Goal: Task Accomplishment & Management: Complete application form

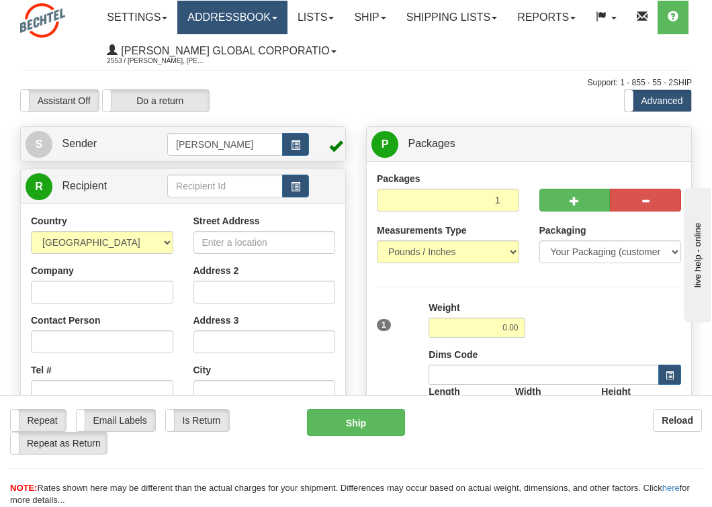
click at [265, 16] on link "Addressbook" at bounding box center [232, 18] width 110 height 34
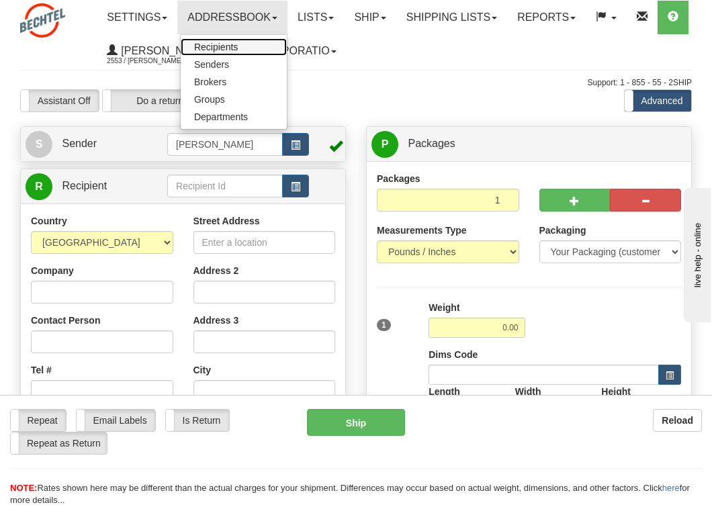
click at [224, 52] on link "Recipients" at bounding box center [234, 46] width 106 height 17
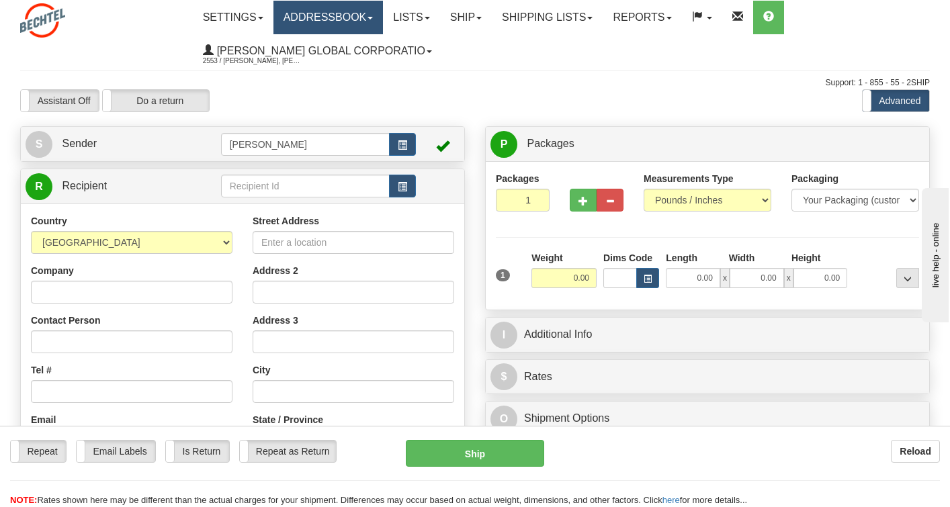
click at [347, 19] on link "Addressbook" at bounding box center [329, 18] width 110 height 34
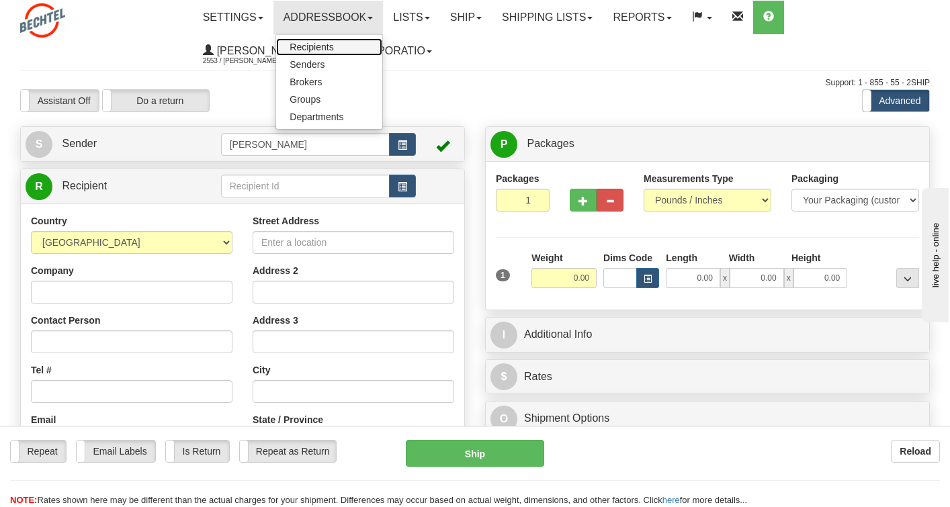
click at [328, 48] on span "Recipients" at bounding box center [312, 47] width 44 height 11
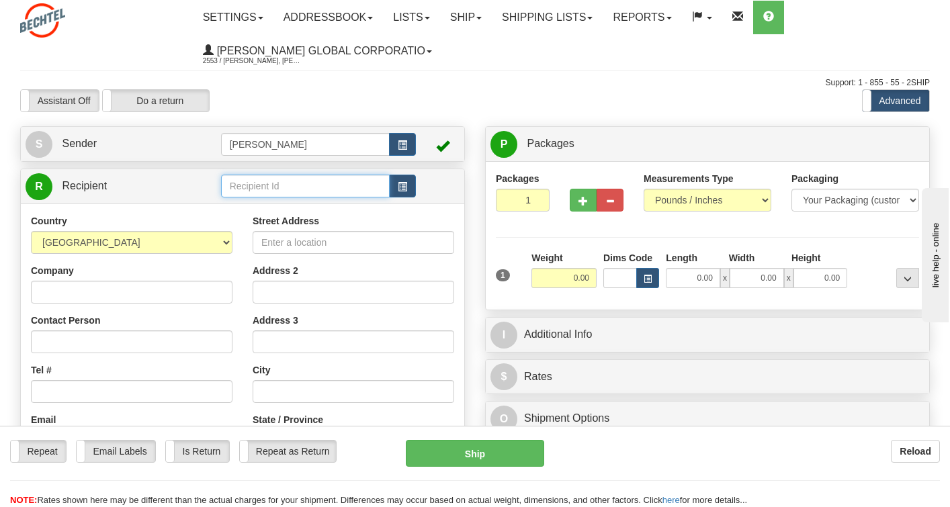
click at [241, 189] on input "text" at bounding box center [305, 186] width 169 height 23
type input "Chanel"
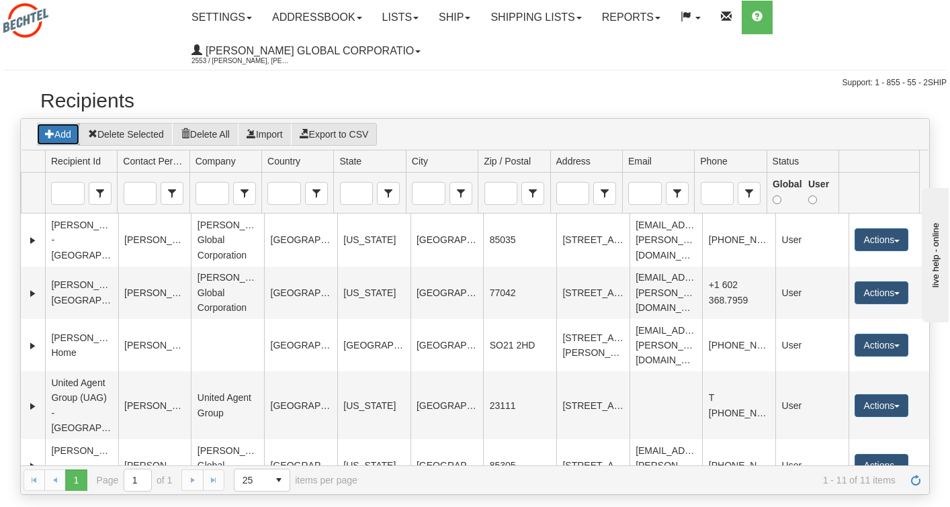
click at [68, 135] on button "Add" at bounding box center [58, 134] width 44 height 23
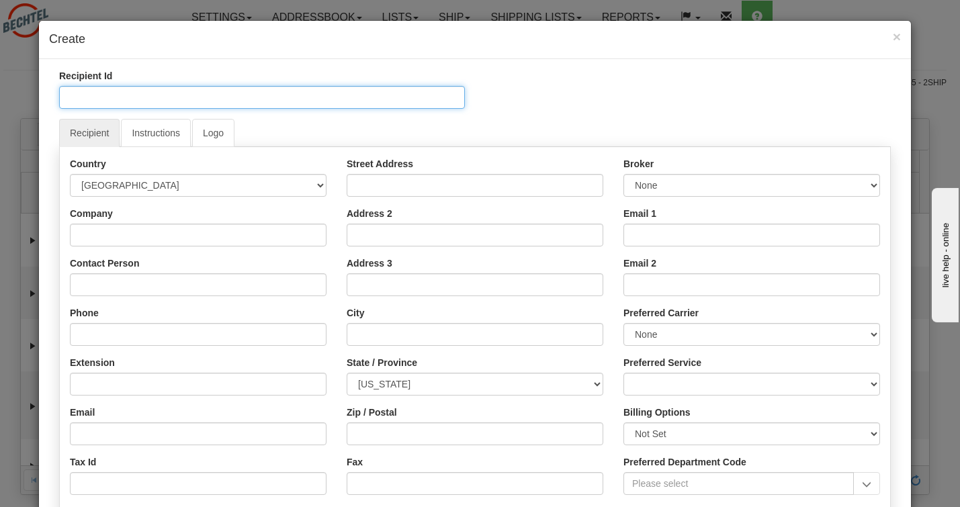
click at [155, 103] on input "Recipient Id" at bounding box center [262, 97] width 406 height 23
type input "Chanel Bradden - Home"
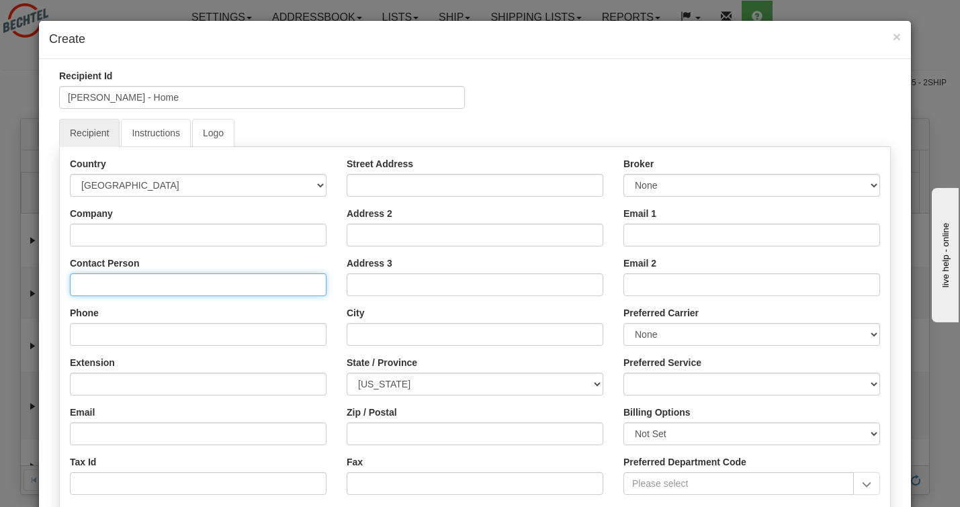
click at [134, 284] on input "Contact Person" at bounding box center [198, 285] width 257 height 23
type input "Chanel Bradden"
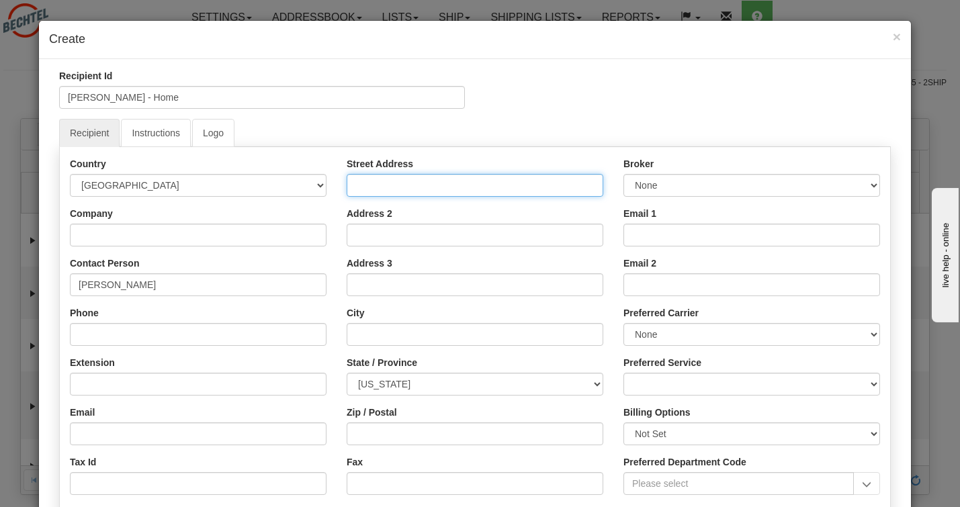
click at [419, 186] on input "Street Address" at bounding box center [475, 185] width 257 height 23
paste input "12721 Wallace Ct., Hagerstown, MD 21740"
type input "12721 Wallace Ct., Hagerstown, MD 21740"
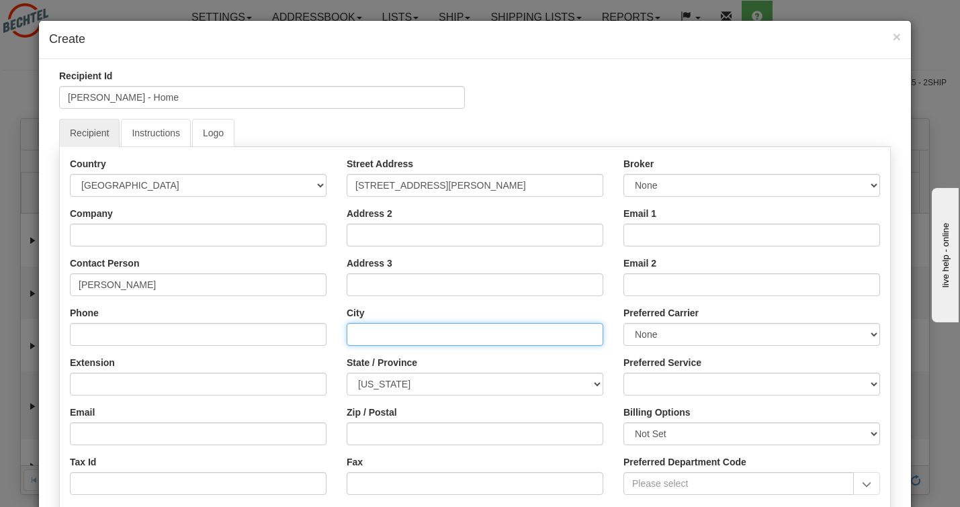
click at [383, 335] on input "City" at bounding box center [475, 334] width 257 height 23
paste input "12721 Wallace Ct., Hagerstown, MD 21740"
type input "12721 Wallace Ct., Hagerstown, MD 21740"
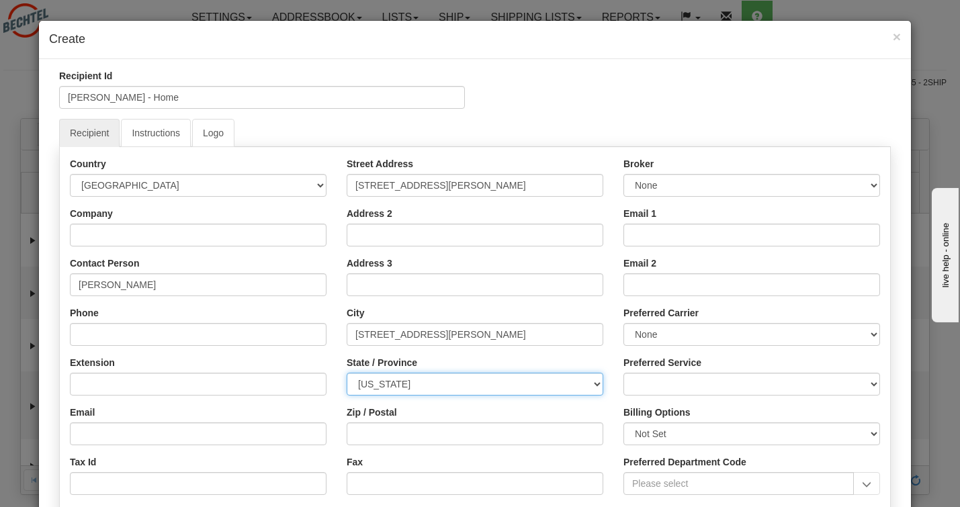
click at [393, 380] on select "ALABAMA ALASKA ARIZONA ARKANSAS Armed Forces America Armed Forces Europe Armed …" at bounding box center [475, 384] width 257 height 23
drag, startPoint x: 448, startPoint y: 384, endPoint x: 455, endPoint y: 382, distance: 7.0
click at [448, 384] on select "ALABAMA ALASKA ARIZONA ARKANSAS Armed Forces America Armed Forces Europe Armed …" at bounding box center [475, 384] width 257 height 23
select select "VA"
click at [347, 373] on select "ALABAMA ALASKA ARIZONA ARKANSAS Armed Forces America Armed Forces Europe Armed …" at bounding box center [475, 384] width 257 height 23
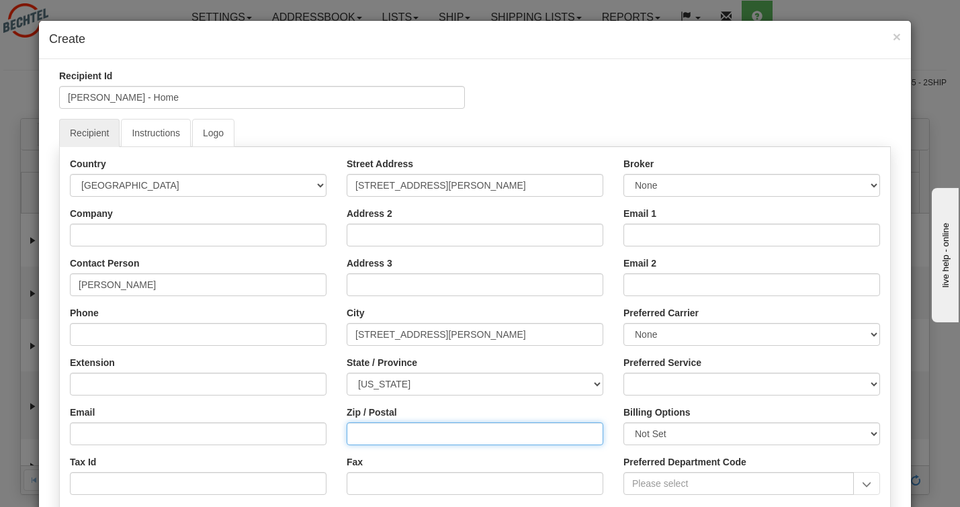
click at [410, 439] on input "Zip / Postal" at bounding box center [475, 434] width 257 height 23
type input "21740"
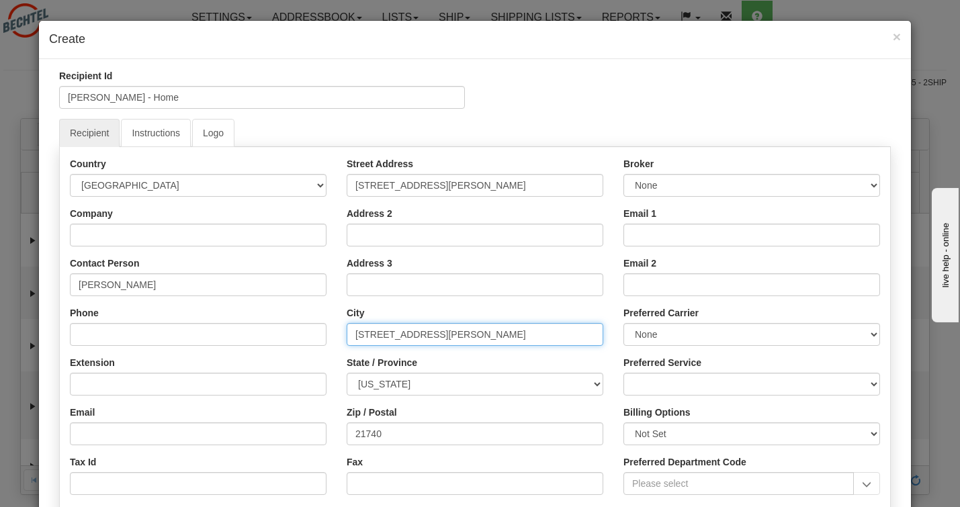
drag, startPoint x: 431, startPoint y: 337, endPoint x: 321, endPoint y: 331, distance: 111.0
click at [321, 331] on div "Country AFGHANISTAN ALAND ISLANDS ALBANIA ALGERIA AMERICAN SAMOA ANDORRA ANGOLA…" at bounding box center [475, 405] width 831 height 497
drag, startPoint x: 407, startPoint y: 335, endPoint x: 509, endPoint y: 334, distance: 101.5
click at [509, 334] on input "Hagerstown, MD 21740" at bounding box center [475, 334] width 257 height 23
type input "Hagerstown"
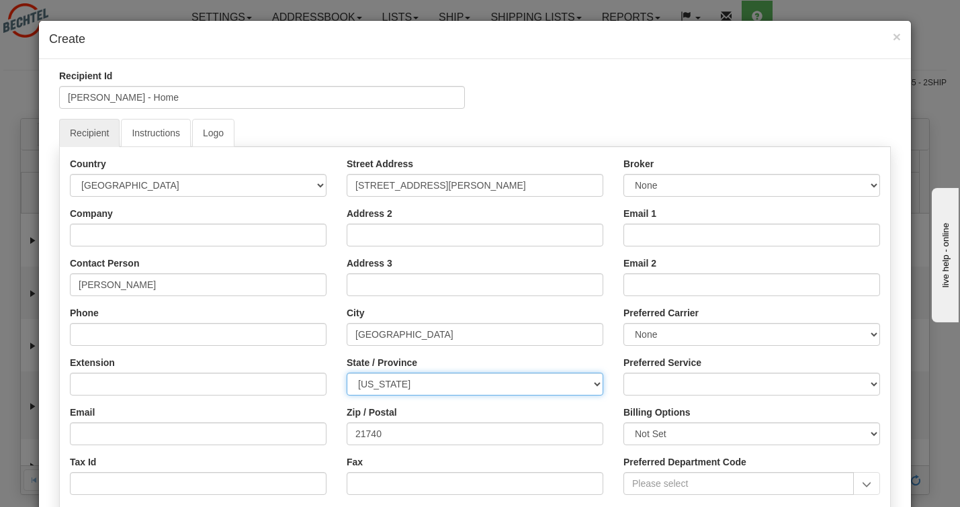
click at [407, 387] on select "ALABAMA ALASKA ARIZONA ARKANSAS Armed Forces America Armed Forces Europe Armed …" at bounding box center [475, 384] width 257 height 23
select select "MD"
click at [347, 373] on select "ALABAMA ALASKA ARIZONA ARKANSAS Armed Forces America Armed Forces Europe Armed …" at bounding box center [475, 384] width 257 height 23
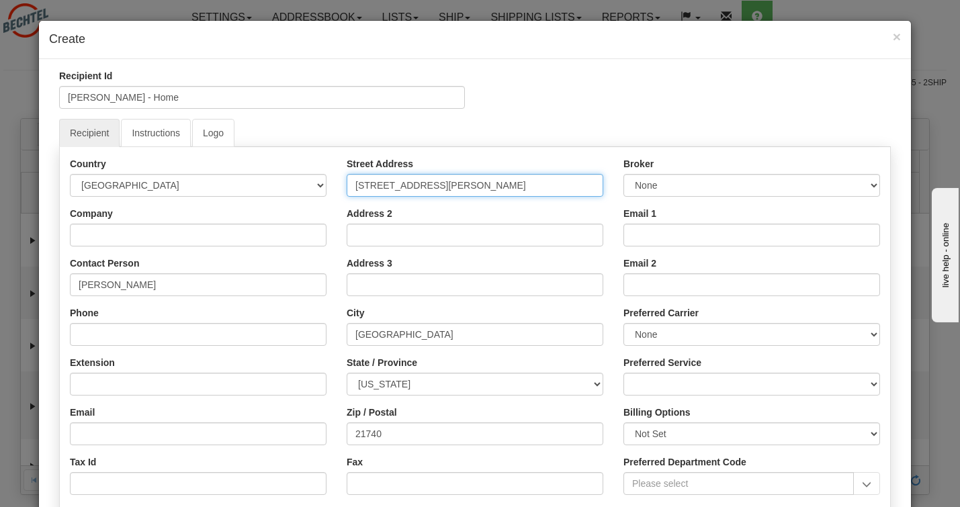
drag, startPoint x: 436, startPoint y: 188, endPoint x: 584, endPoint y: 191, distance: 147.9
click at [584, 191] on input "12721 Wallace Ct., Hagerstown, MD 21740" at bounding box center [475, 185] width 257 height 23
type input "12721 Wallace Court"
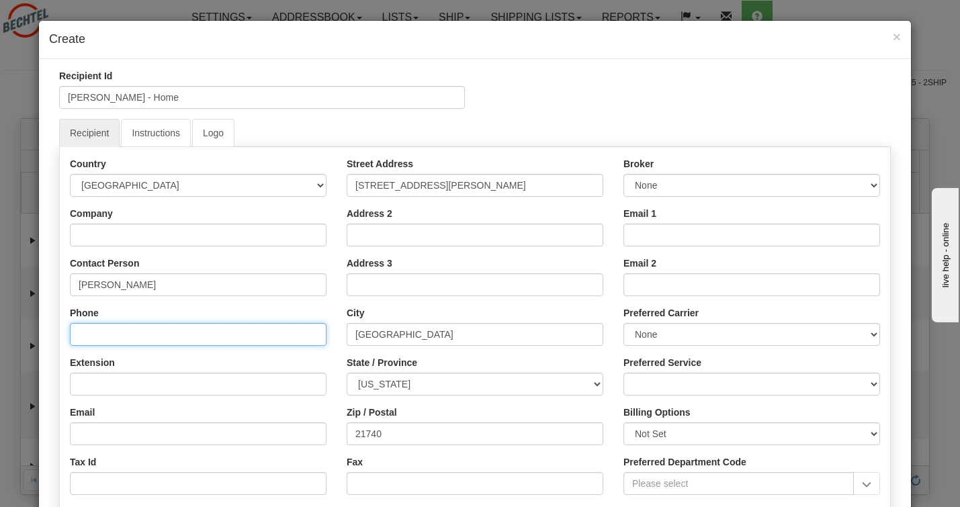
click at [102, 334] on input "Phone" at bounding box center [198, 334] width 257 height 23
paste input "3018301243"
click at [91, 337] on input "3018301243" at bounding box center [198, 334] width 257 height 23
type input "301.830.1243"
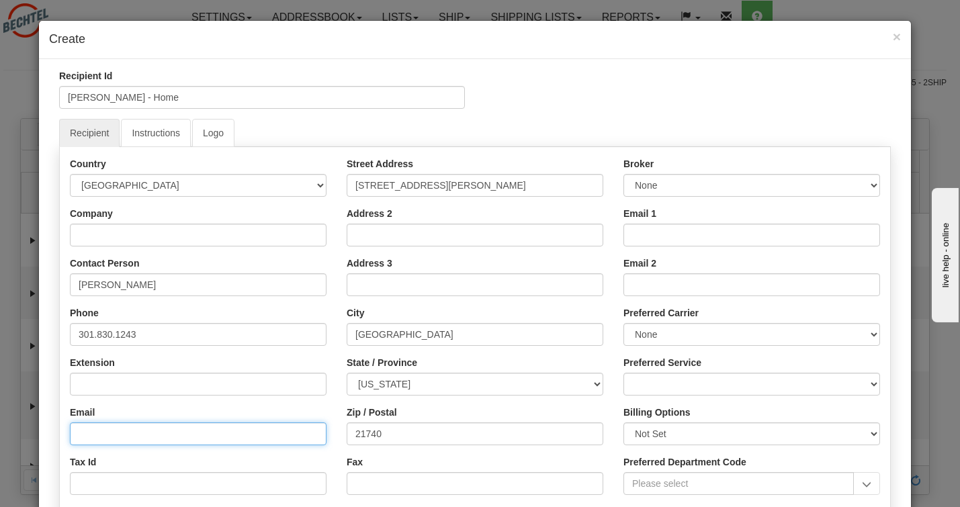
click at [87, 437] on input "Email" at bounding box center [198, 434] width 257 height 23
paste input "cmbradde@Bechtel.com"
type input "cmbradde@Bechtel.com"
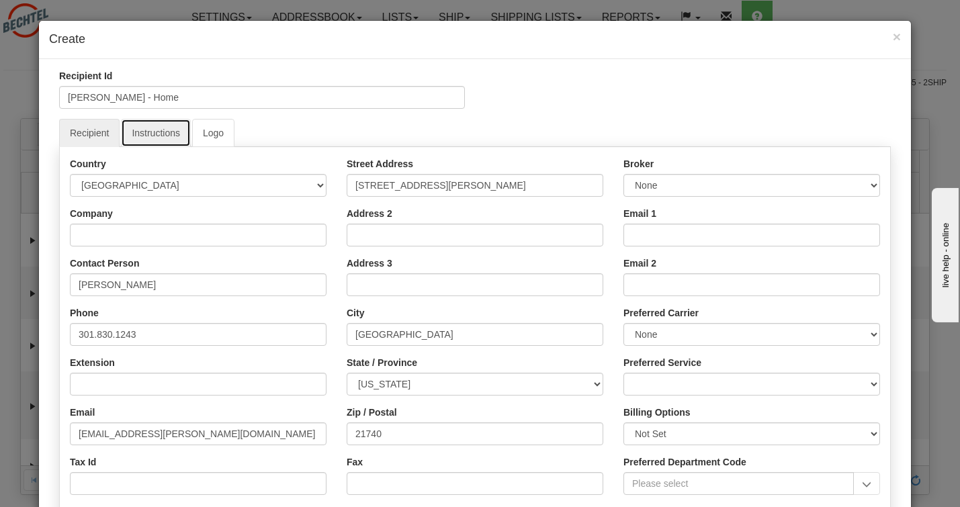
click at [164, 128] on link "Instructions" at bounding box center [156, 133] width 70 height 28
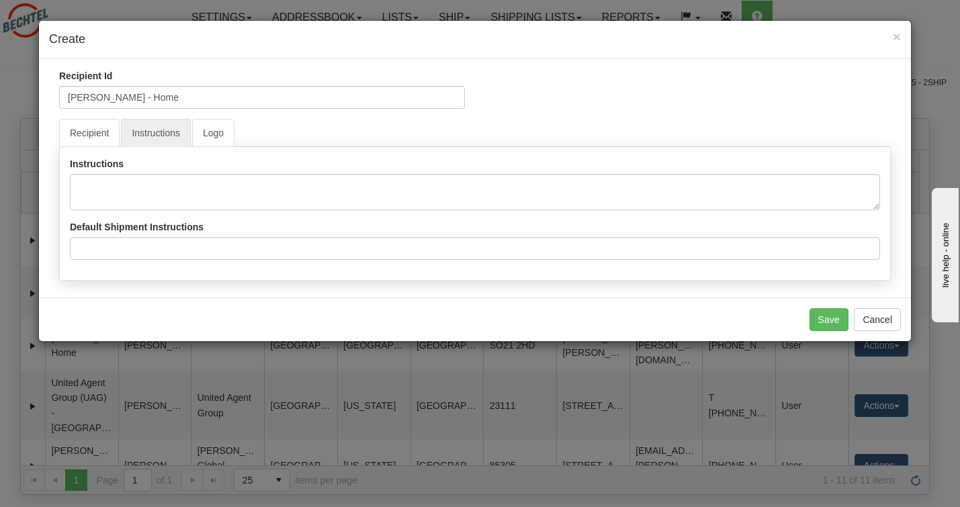
click at [254, 135] on ul "Recipient Instructions Logo" at bounding box center [475, 133] width 832 height 28
click at [210, 132] on link "Logo" at bounding box center [213, 133] width 42 height 28
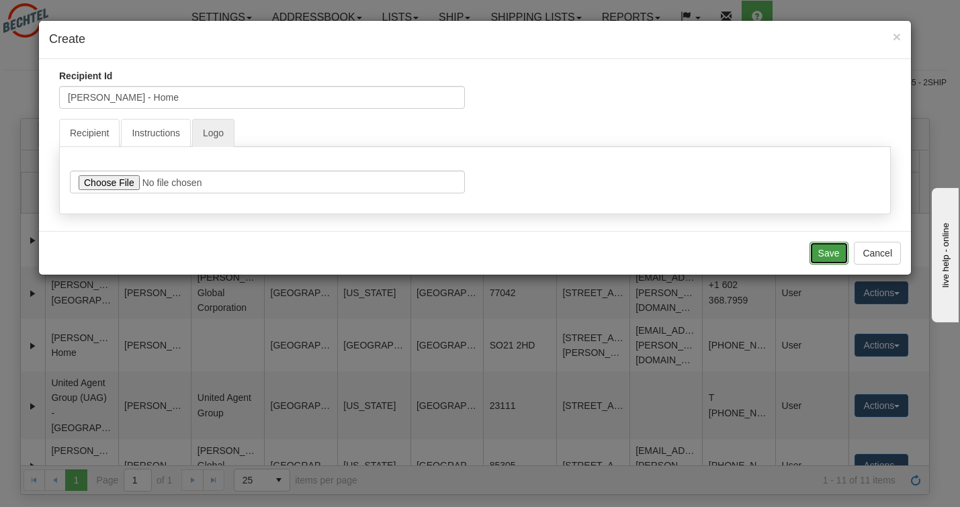
click at [814, 259] on button "Save" at bounding box center [829, 253] width 39 height 23
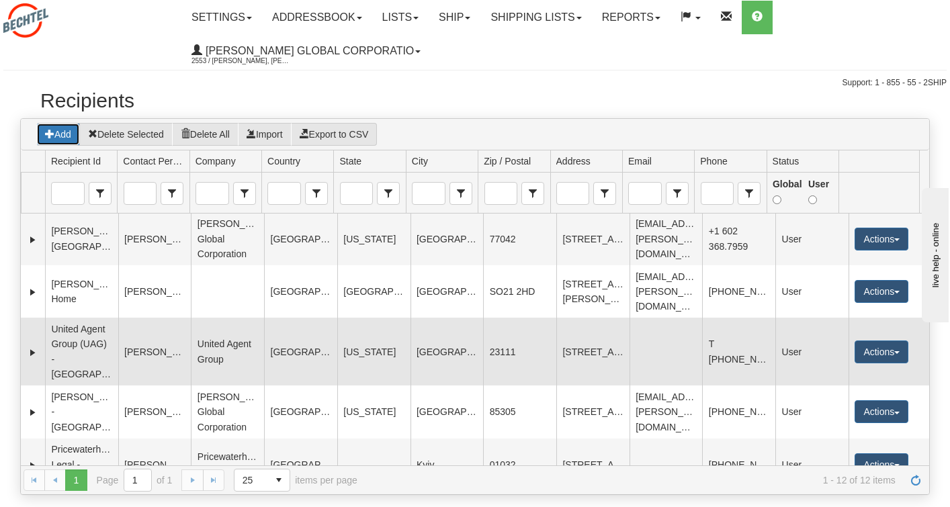
scroll to position [134, 0]
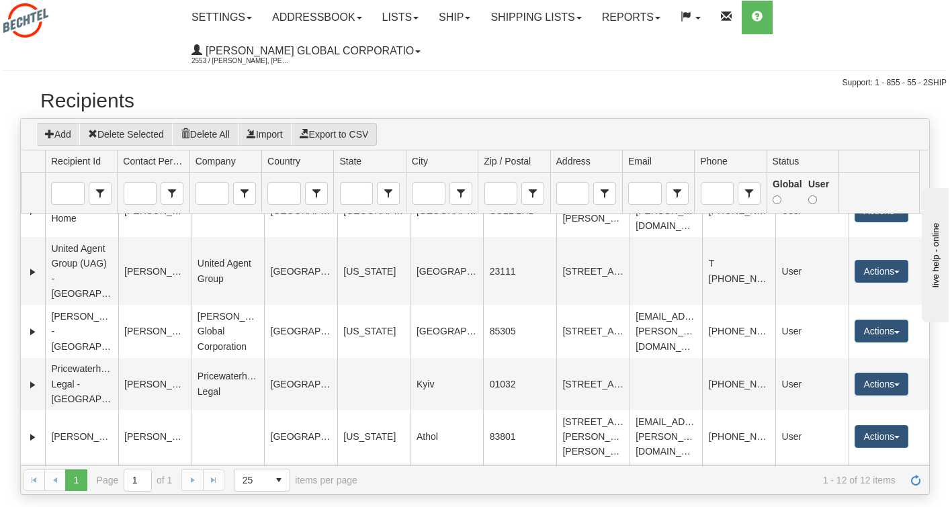
click at [86, 158] on span "Recipient Id" at bounding box center [76, 161] width 50 height 13
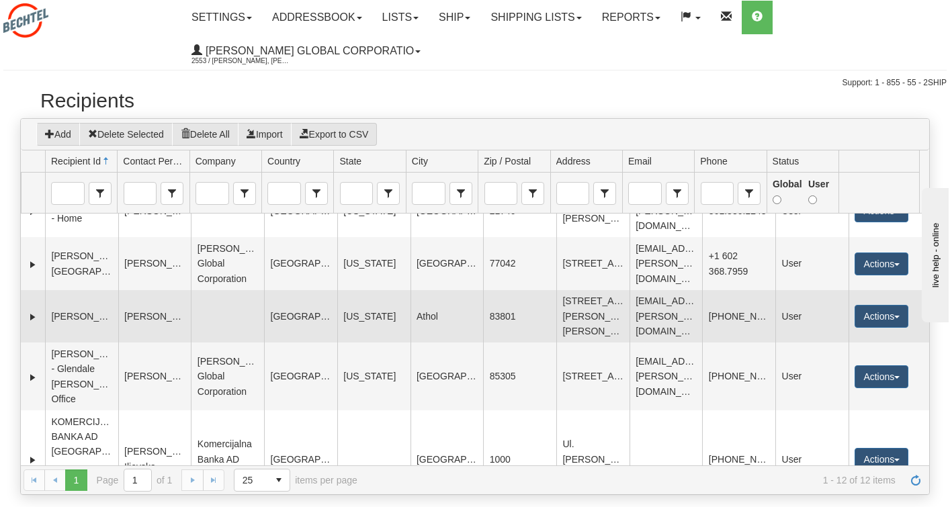
scroll to position [0, 0]
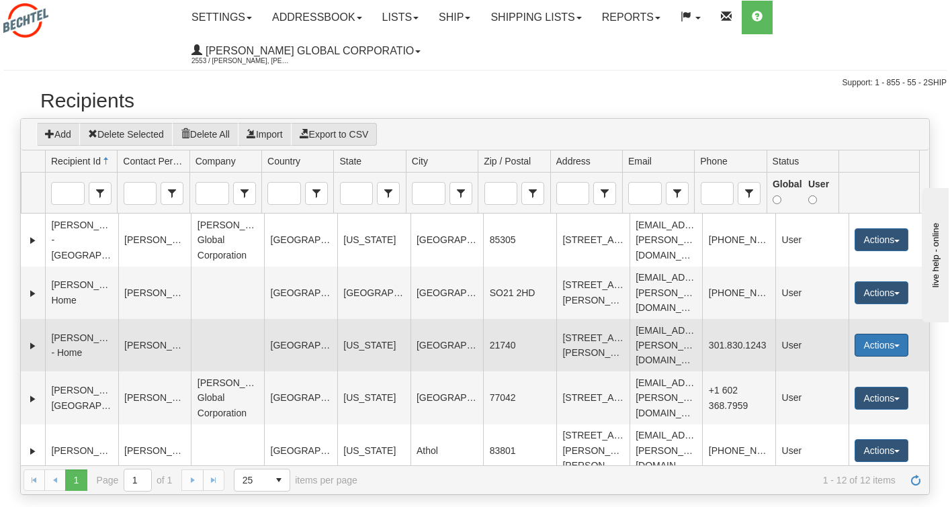
click at [896, 343] on button "Actions" at bounding box center [882, 345] width 54 height 23
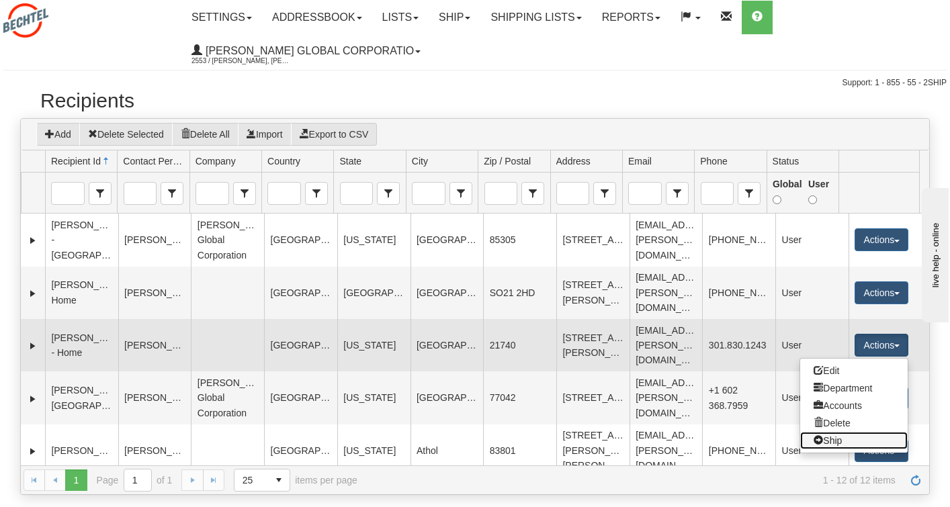
click at [838, 444] on link "Ship" at bounding box center [854, 440] width 108 height 17
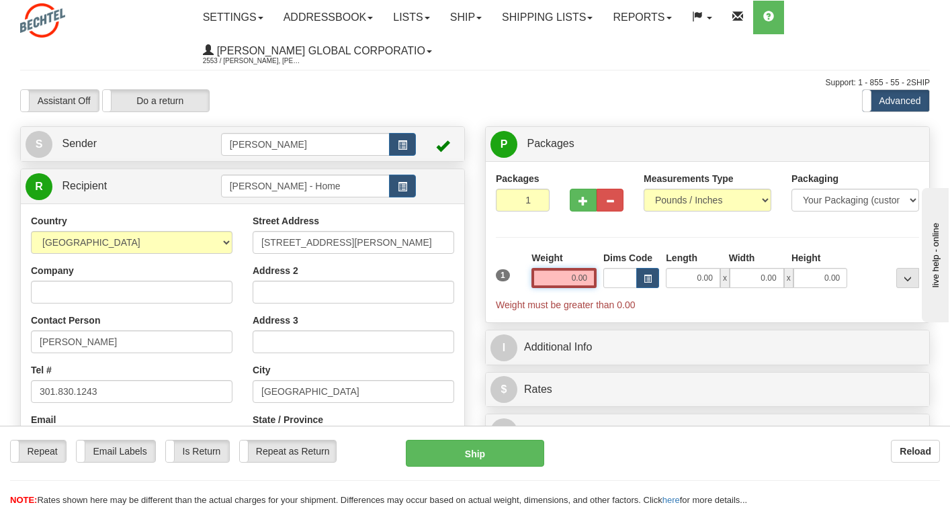
drag, startPoint x: 551, startPoint y: 276, endPoint x: 622, endPoint y: 282, distance: 70.9
click at [622, 282] on div "1 Weight 0.00 Dims Code 0.00" at bounding box center [708, 281] width 430 height 60
type input "1.00"
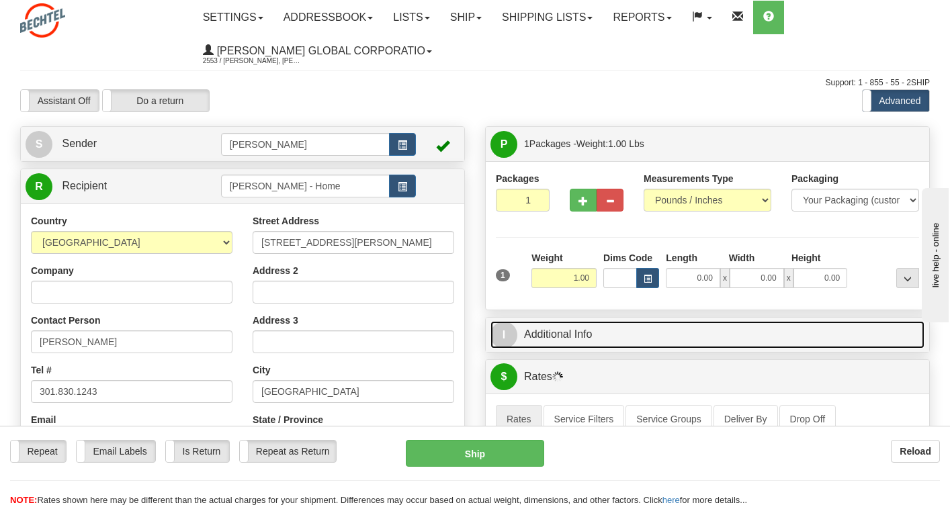
click at [553, 331] on link "I Additional Info" at bounding box center [708, 335] width 434 height 28
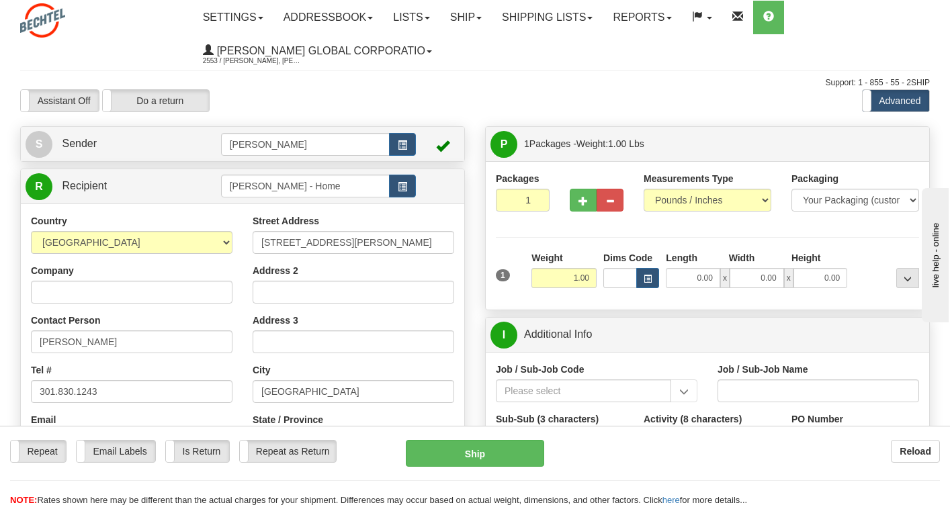
drag, startPoint x: 833, startPoint y: 487, endPoint x: 124, endPoint y: 409, distance: 712.5
click at [833, 487] on div "Repeat Repeat Email Labels Email Labels Edit Is Return Is Return Repeat as Retu…" at bounding box center [475, 473] width 950 height 67
click at [562, 391] on input "Job / Sub-Job Code" at bounding box center [583, 391] width 175 height 23
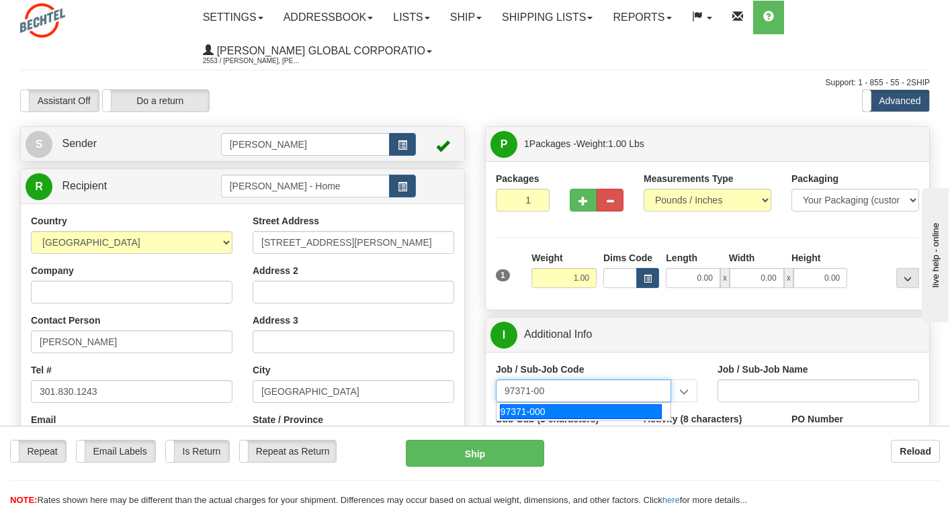
type input "97371-000"
click at [554, 411] on div "97371-000" at bounding box center [581, 412] width 162 height 15
type input "SHAREHOLDER SUPPORT - SHAREHOLDER SUPPORT"
type input "97371-000"
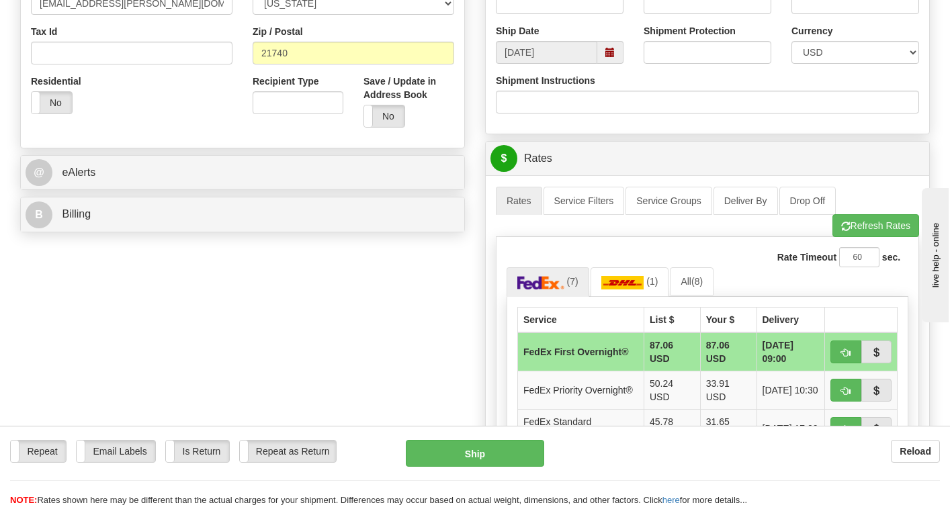
scroll to position [470, 0]
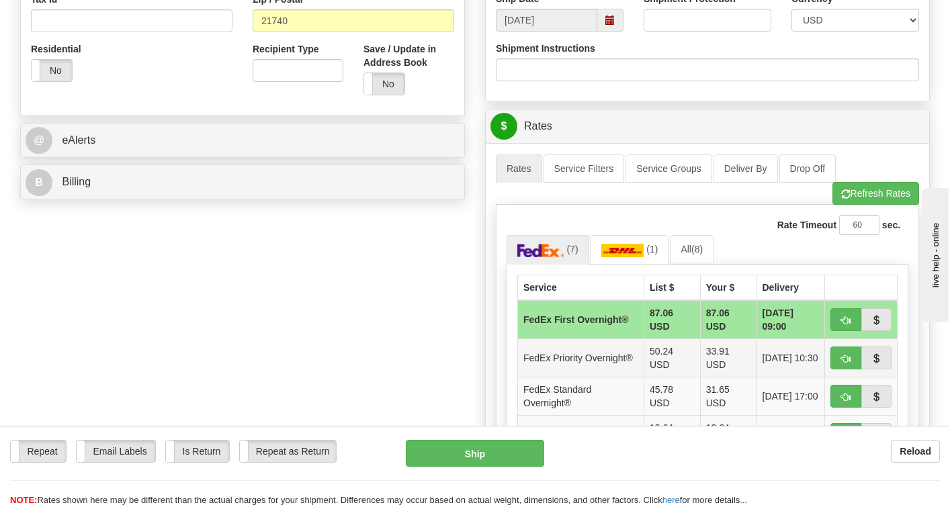
click at [717, 364] on td "33.91 USD" at bounding box center [728, 358] width 56 height 38
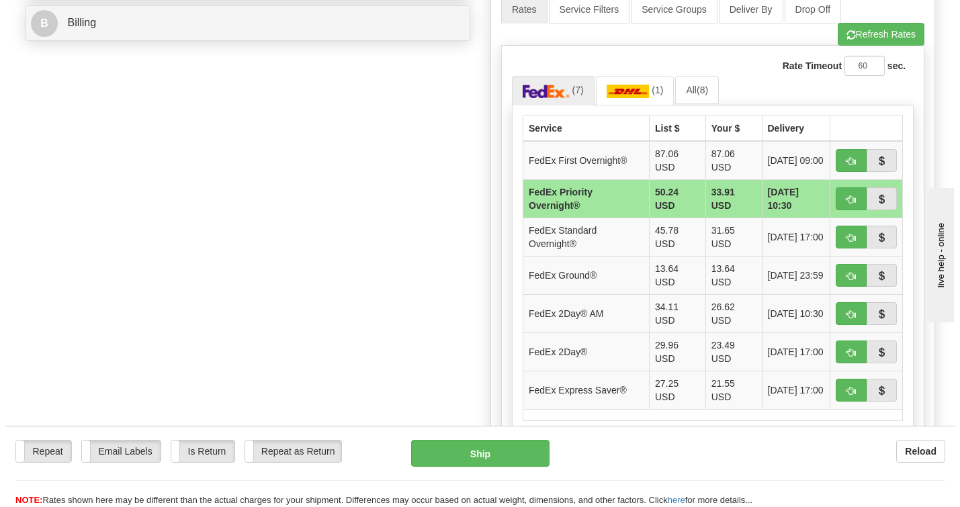
scroll to position [672, 0]
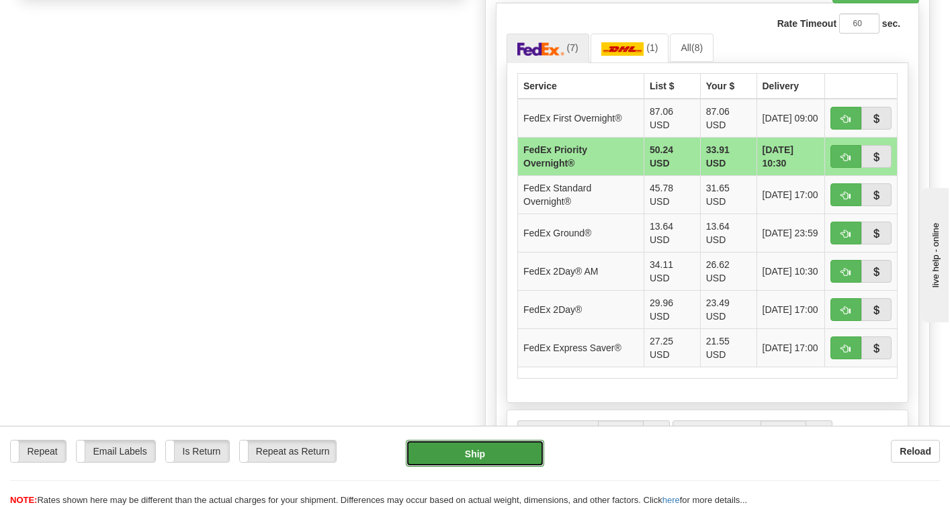
click at [493, 452] on button "Ship" at bounding box center [475, 453] width 138 height 27
type input "01"
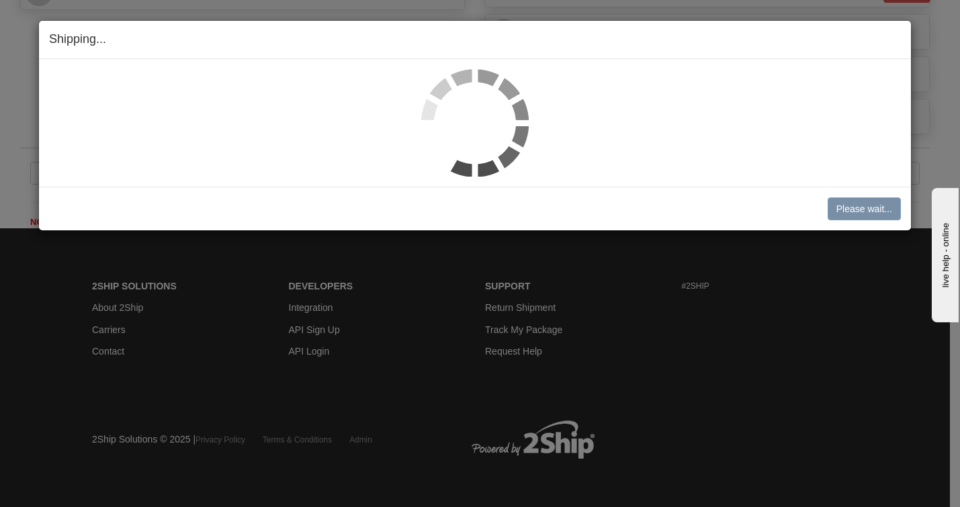
scroll to position [661, 0]
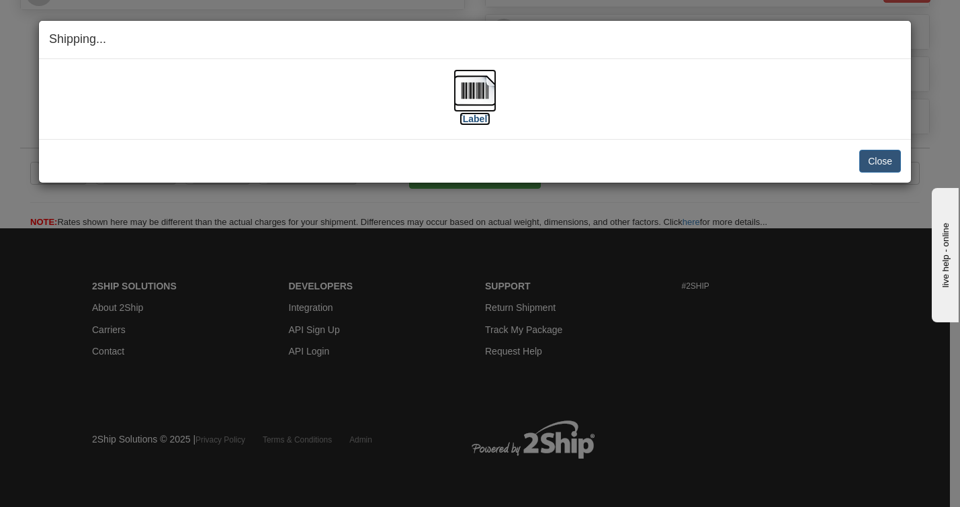
click at [472, 92] on img at bounding box center [475, 90] width 43 height 43
